Goal: Information Seeking & Learning: Learn about a topic

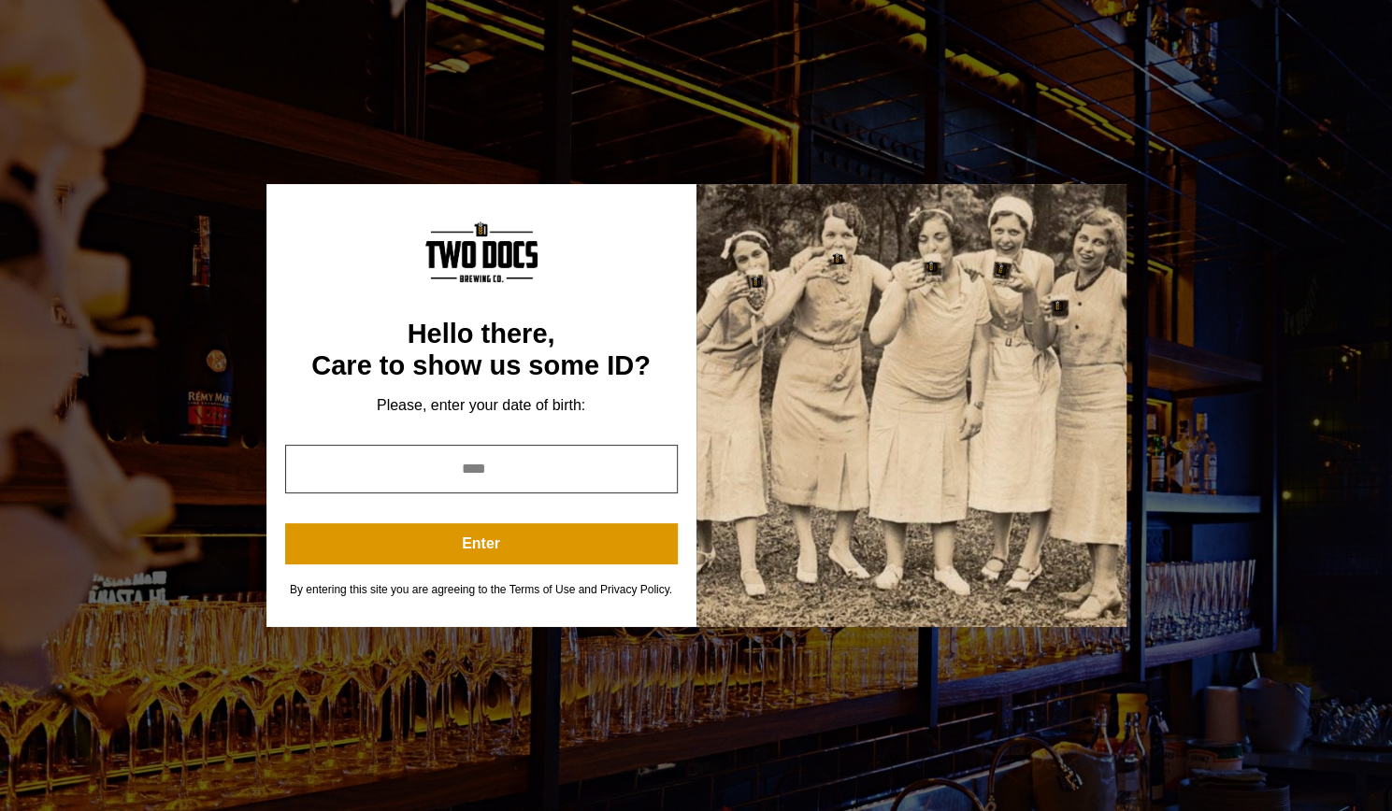
click at [495, 469] on input "year" at bounding box center [481, 469] width 393 height 49
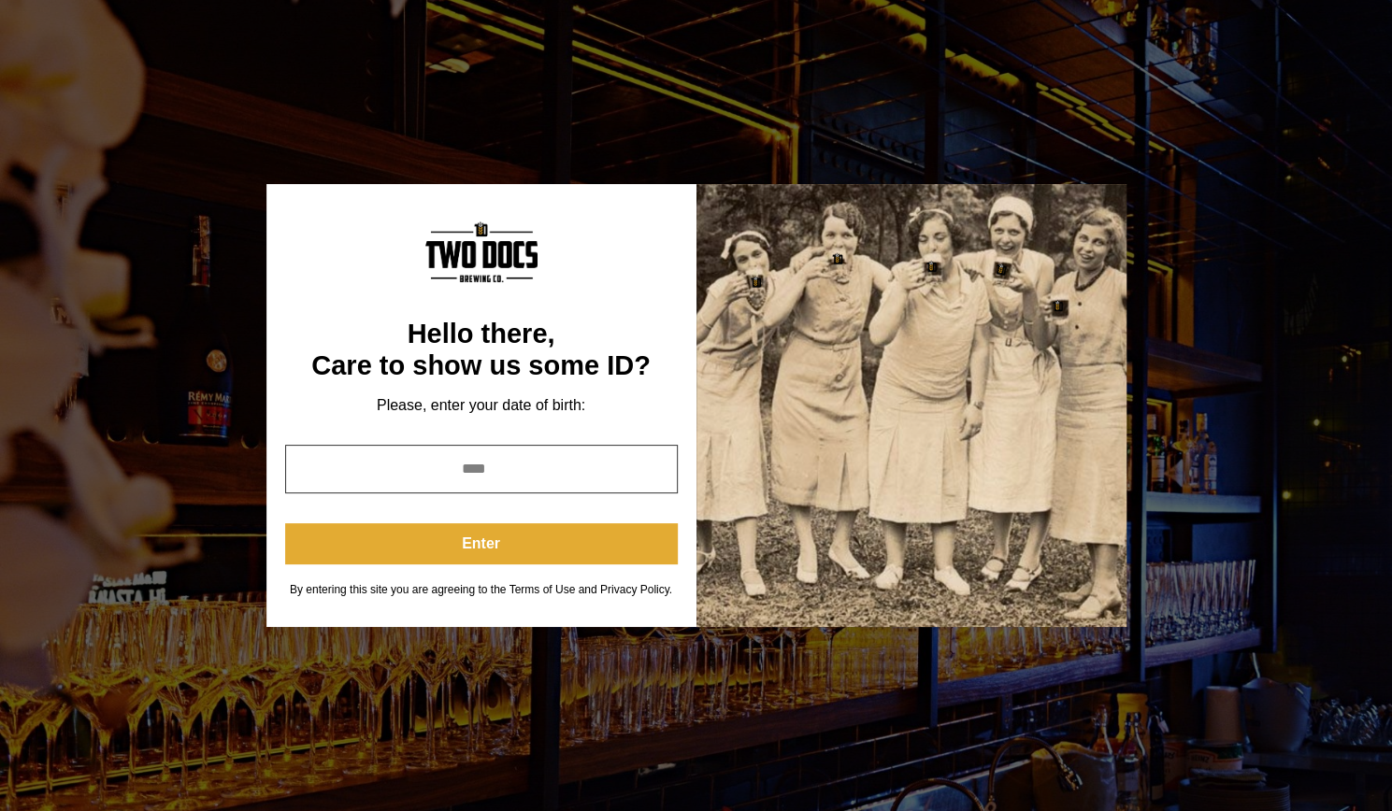
type input "****"
click at [493, 539] on button "Enter" at bounding box center [481, 543] width 393 height 41
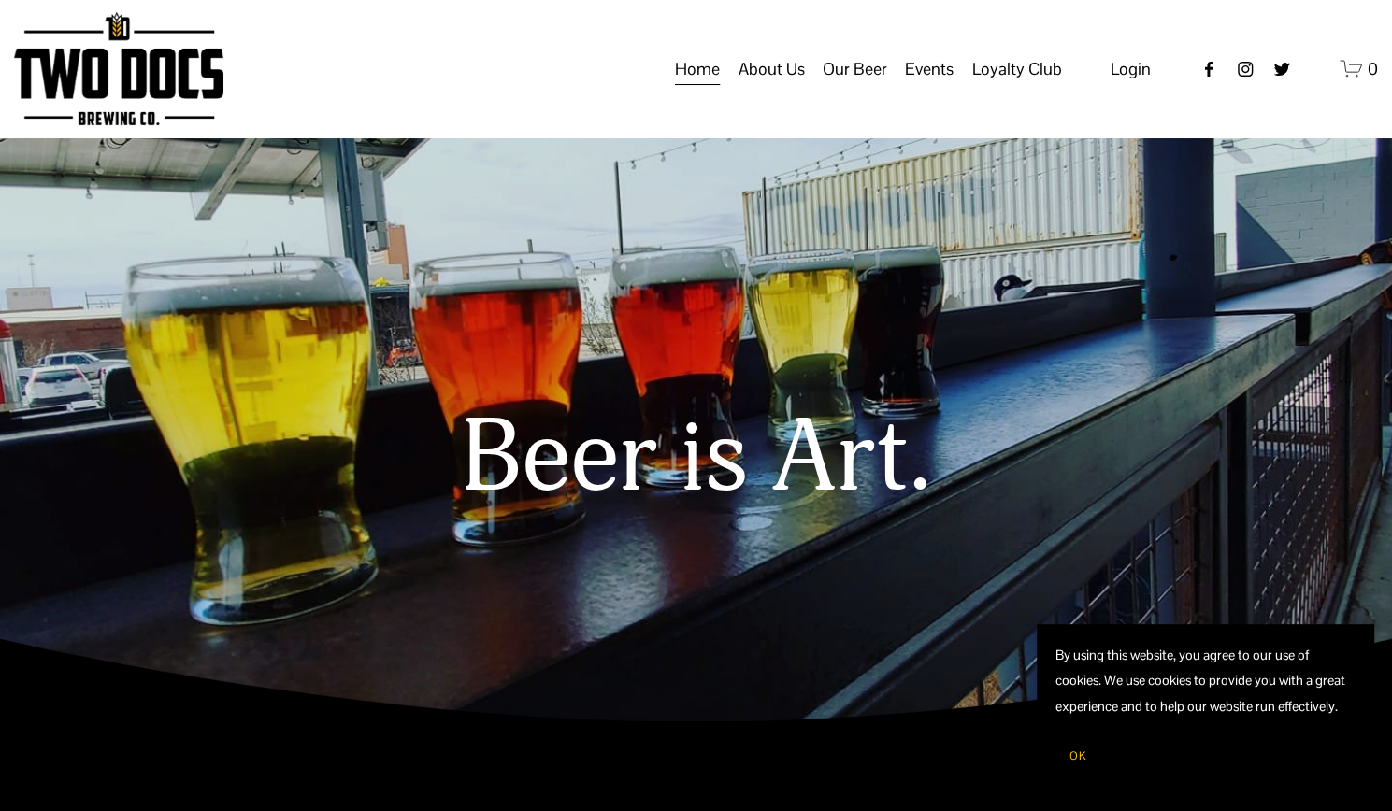
click at [0, 0] on span "Taproom Menu" at bounding box center [0, 0] width 0 height 0
